Goal: Check status

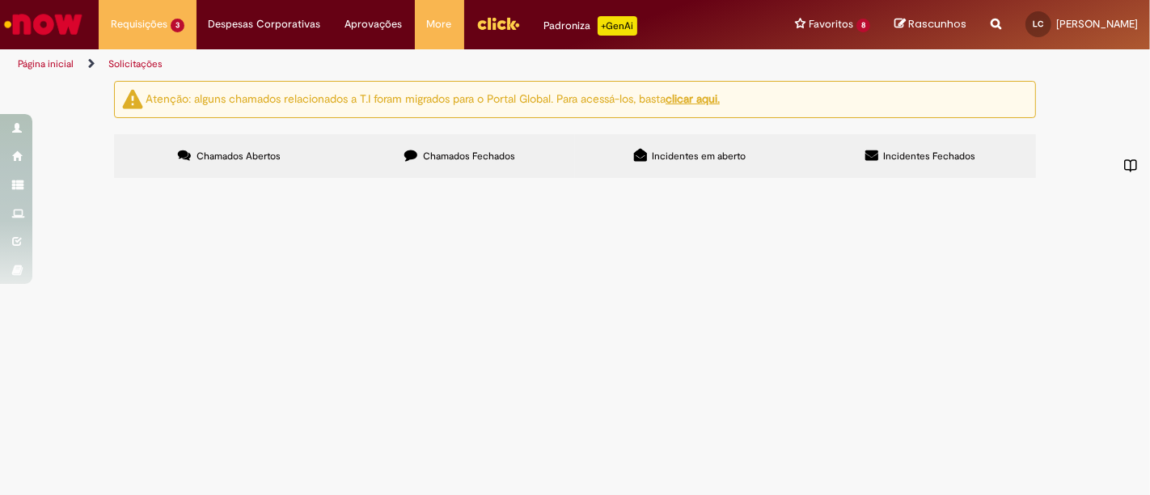
click at [0, 0] on span "[PERSON_NAME] cobrança de refugo com OK em anexo," at bounding box center [0, 0] width 0 height 0
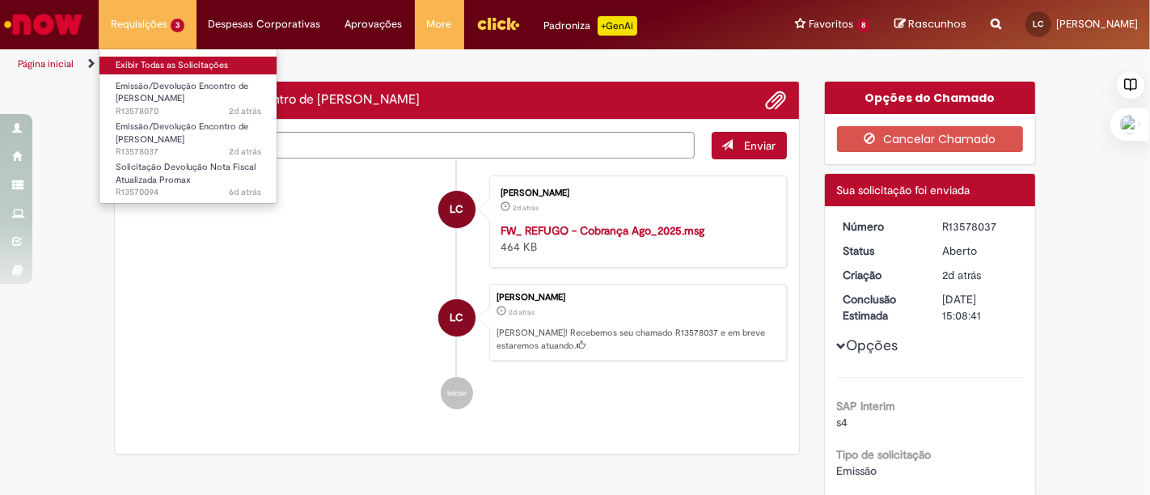
click at [187, 66] on link "Exibir Todas as Solicitações" at bounding box center [189, 66] width 178 height 18
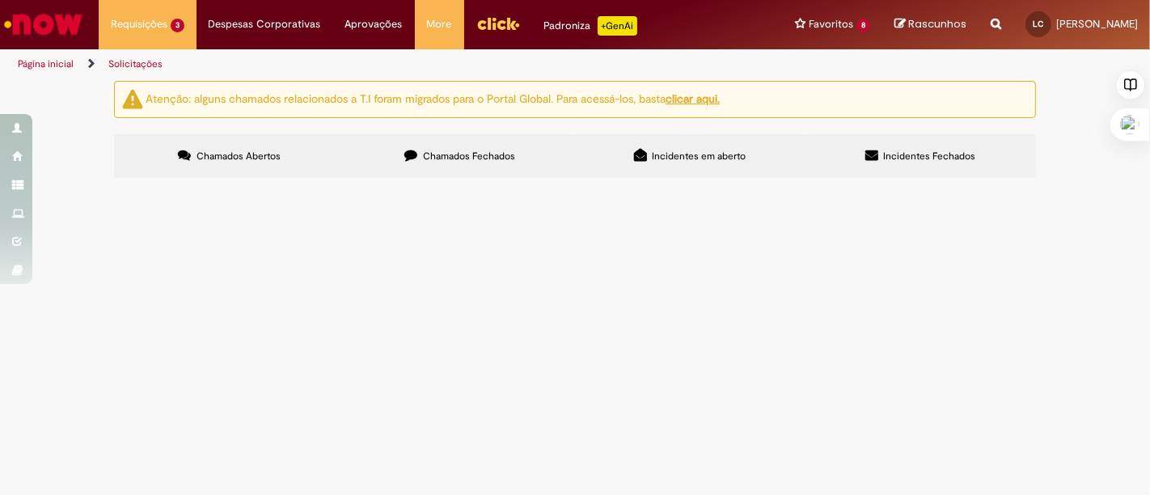
click at [0, 0] on span "Bom dia. Solicito devolução de NF em anexo atualizada." at bounding box center [0, 0] width 0 height 0
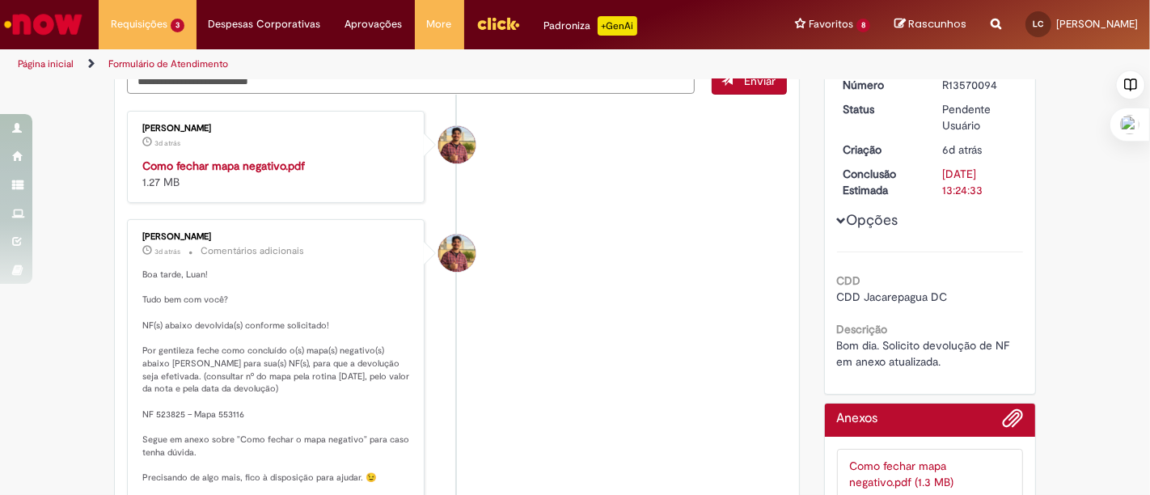
scroll to position [269, 0]
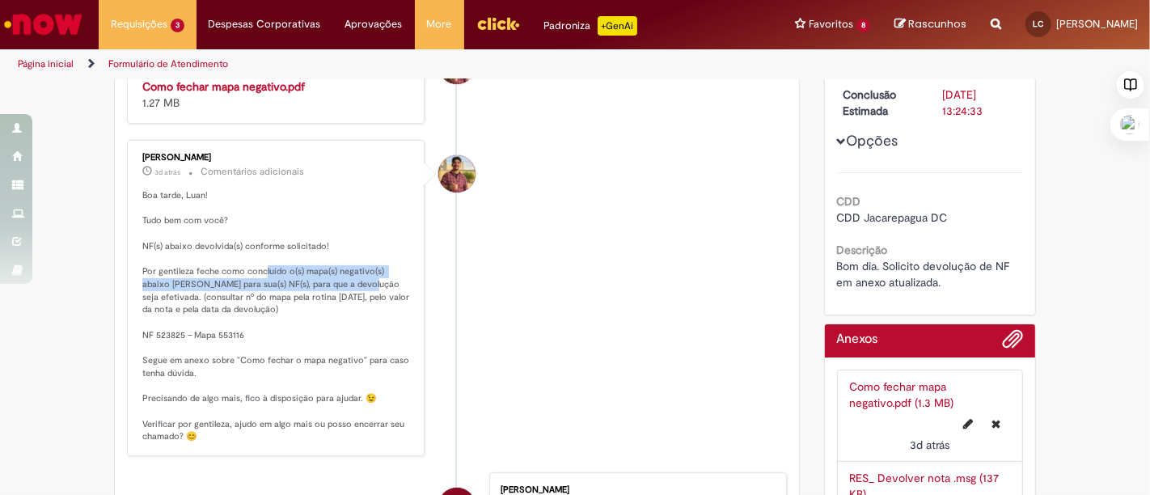
drag, startPoint x: 260, startPoint y: 266, endPoint x: 328, endPoint y: 278, distance: 69.8
click at [328, 278] on p "Boa tarde, Luan! Tudo bem com você? NF(s) abaixo devolvida(s) conforme solicita…" at bounding box center [276, 316] width 269 height 254
click at [305, 283] on p "Boa tarde, Luan! Tudo bem com você? NF(s) abaixo devolvida(s) conforme solicita…" at bounding box center [276, 316] width 269 height 254
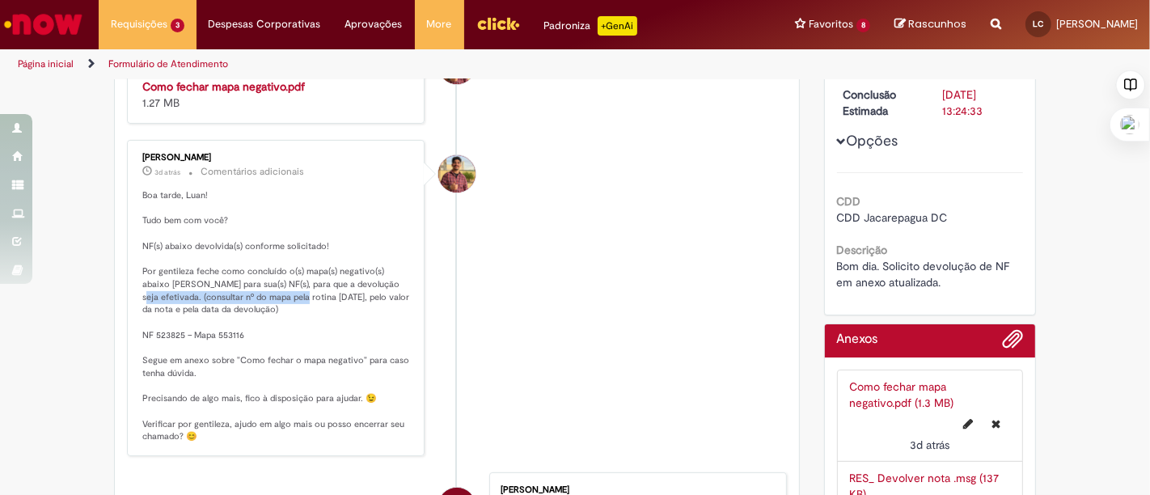
drag, startPoint x: 265, startPoint y: 288, endPoint x: 351, endPoint y: 285, distance: 85.8
click at [351, 285] on p "Boa tarde, Luan! Tudo bem com você? NF(s) abaixo devolvida(s) conforme solicita…" at bounding box center [276, 316] width 269 height 254
drag, startPoint x: 256, startPoint y: 394, endPoint x: 311, endPoint y: 394, distance: 55.8
click at [311, 394] on p "Boa tarde, Luan! Tudo bem com você? NF(s) abaixo devolvida(s) conforme solicita…" at bounding box center [276, 316] width 269 height 254
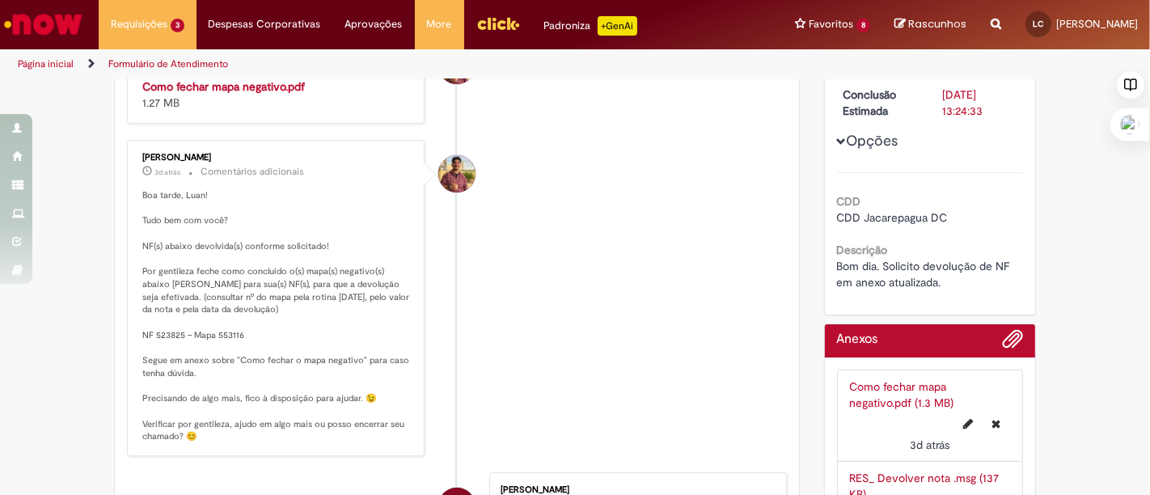
drag, startPoint x: 311, startPoint y: 394, endPoint x: 302, endPoint y: 394, distance: 9.7
click at [311, 395] on p "Boa tarde, Luan! Tudo bem com você? NF(s) abaixo devolvida(s) conforme solicita…" at bounding box center [276, 316] width 269 height 254
drag, startPoint x: 210, startPoint y: 354, endPoint x: 250, endPoint y: 365, distance: 41.2
click at [250, 365] on p "Boa tarde, Luan! Tudo bem com você? NF(s) abaixo devolvida(s) conforme solicita…" at bounding box center [276, 316] width 269 height 254
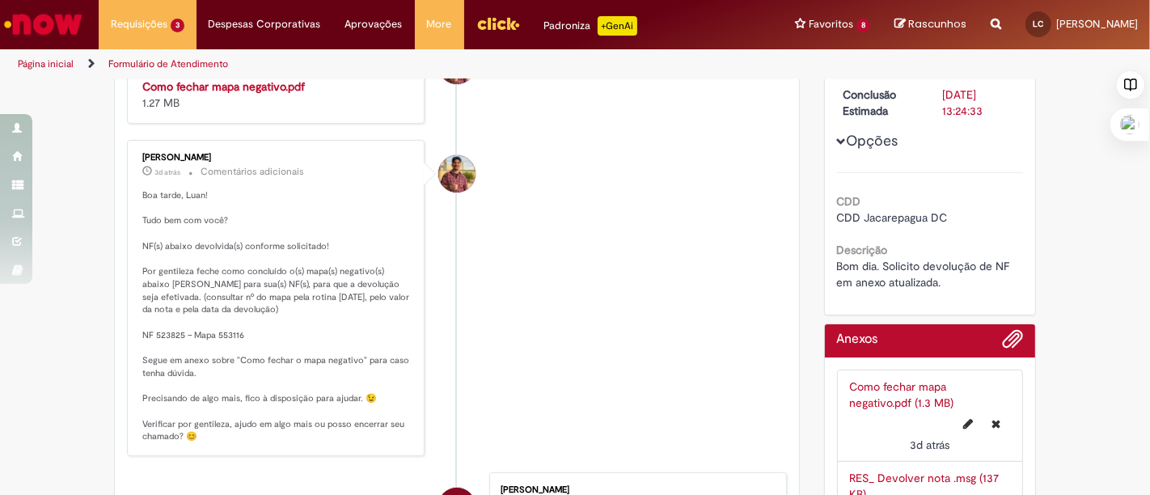
click at [220, 333] on p "Boa tarde, Luan! Tudo bem com você? NF(s) abaixo devolvida(s) conforme solicita…" at bounding box center [276, 316] width 269 height 254
copy p "553116"
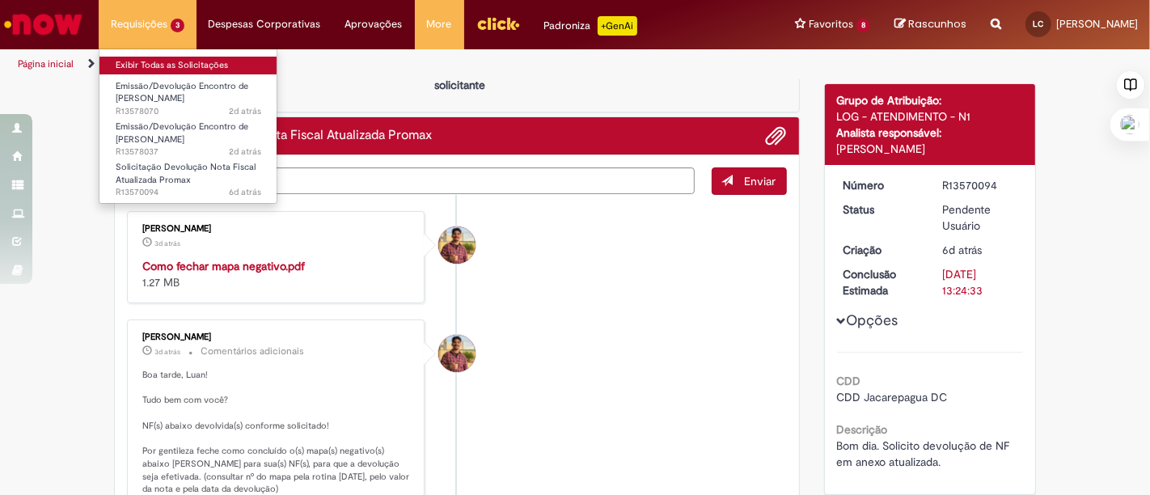
click at [163, 58] on link "Exibir Todas as Solicitações" at bounding box center [189, 66] width 178 height 18
